Goal: Information Seeking & Learning: Find specific fact

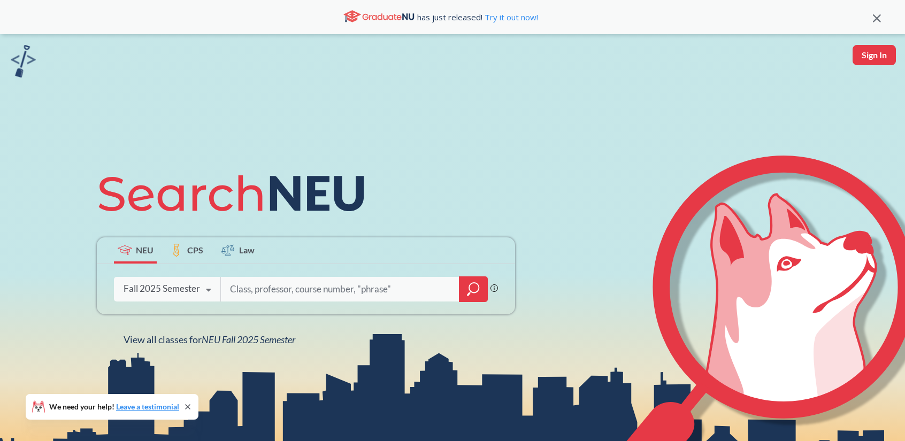
click at [269, 291] on input "search" at bounding box center [340, 289] width 222 height 22
type input "DS3000"
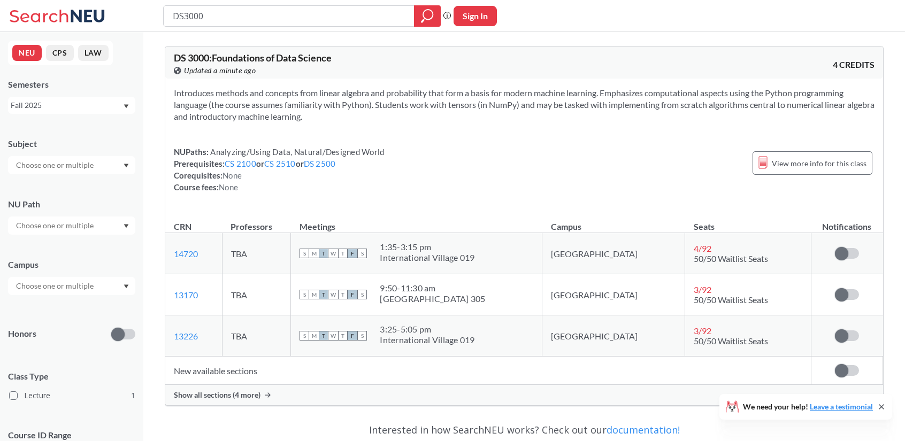
scroll to position [135, 0]
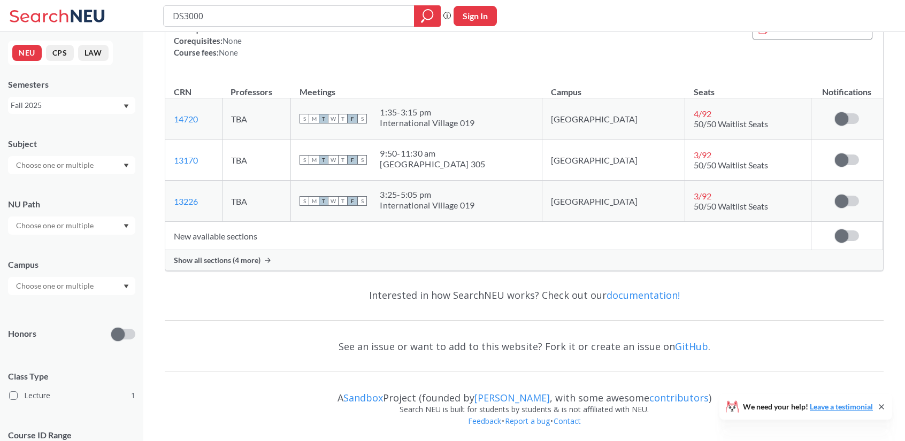
click at [257, 256] on span "Show all sections (4 more)" at bounding box center [217, 261] width 87 height 10
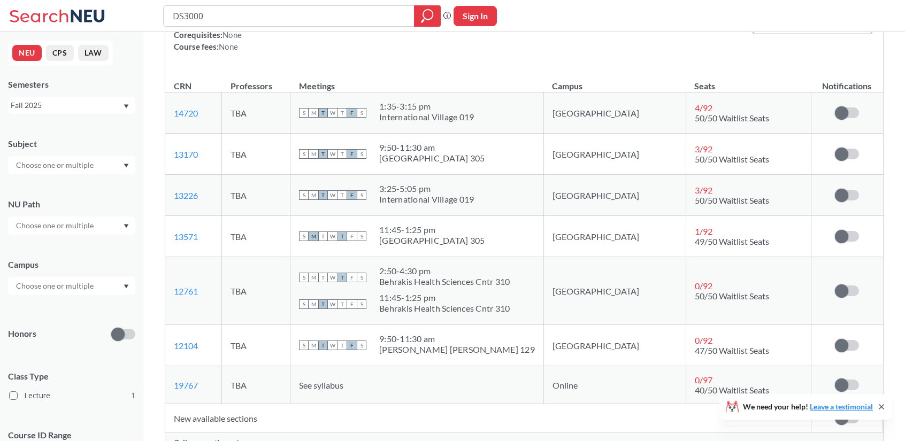
scroll to position [134, 0]
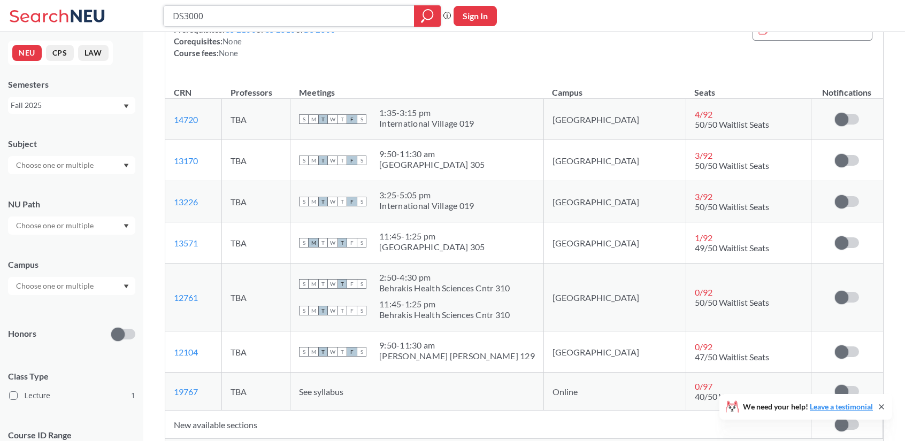
drag, startPoint x: 228, startPoint y: 18, endPoint x: 108, endPoint y: -5, distance: 122.4
click at [108, 0] on html "DS3000 Phrase search guarantees the exact search appears in the results. Ex. If…" at bounding box center [452, 86] width 905 height 441
type input "econ3255"
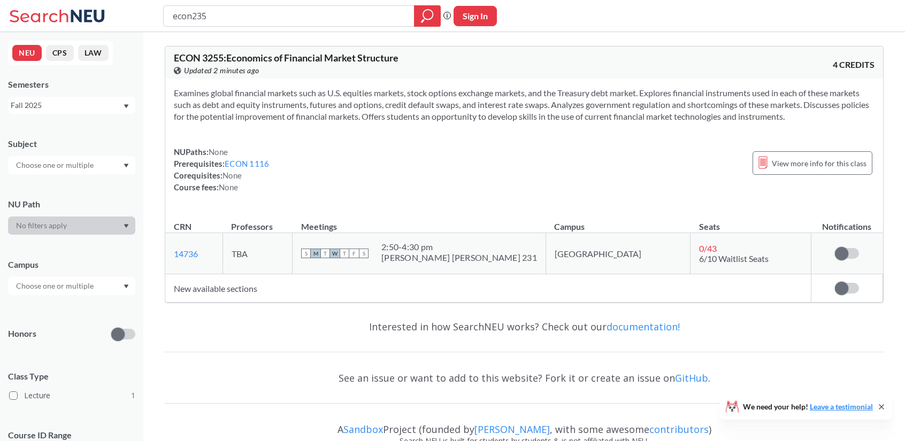
type input "econ2350"
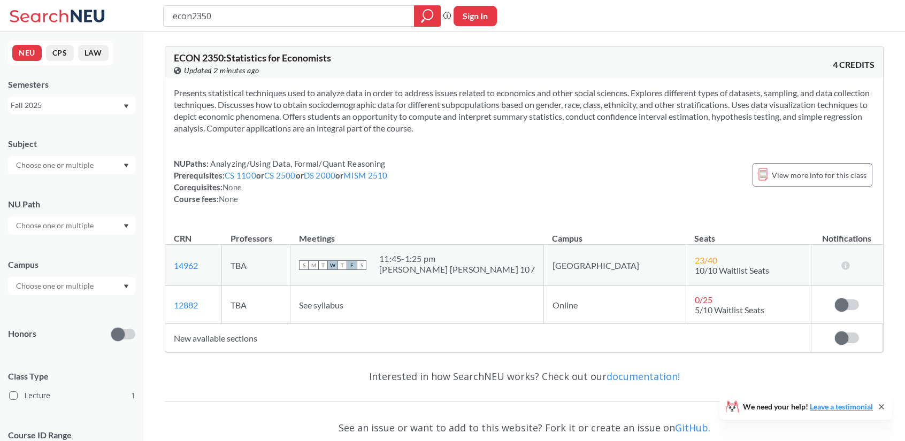
click at [516, 274] on div "S M T W T F S 11:45 - 1:25 [PERSON_NAME] [PERSON_NAME] 107" at bounding box center [417, 265] width 236 height 24
drag, startPoint x: 245, startPoint y: 20, endPoint x: 95, endPoint y: 4, distance: 151.1
click at [95, 4] on div "econ2350 Phrase search guarantees the exact search appears in the results. Ex. …" at bounding box center [452, 16] width 905 height 32
type input "cs3650"
